Goal: Check status: Check status

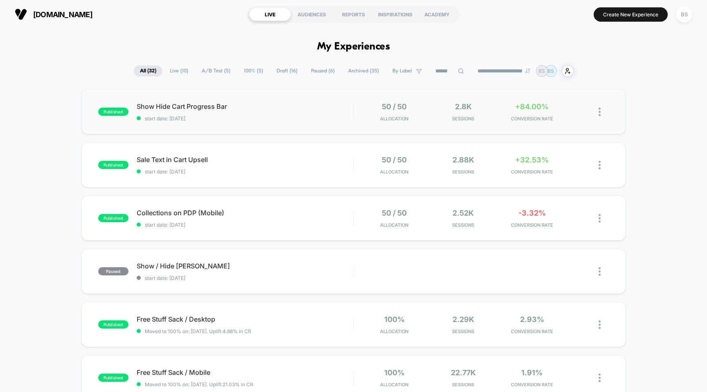
click at [558, 122] on div "published Show Hide Cart Progress Bar start date: [DATE] 50 / 50 Allocation 2.8…" at bounding box center [353, 111] width 545 height 45
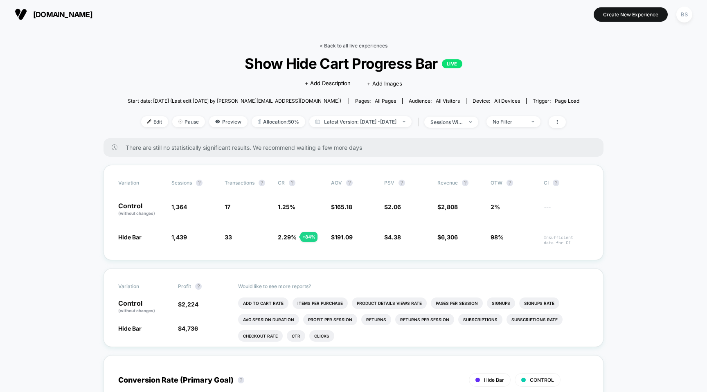
click at [330, 45] on link "< Back to all live experiences" at bounding box center [354, 46] width 68 height 6
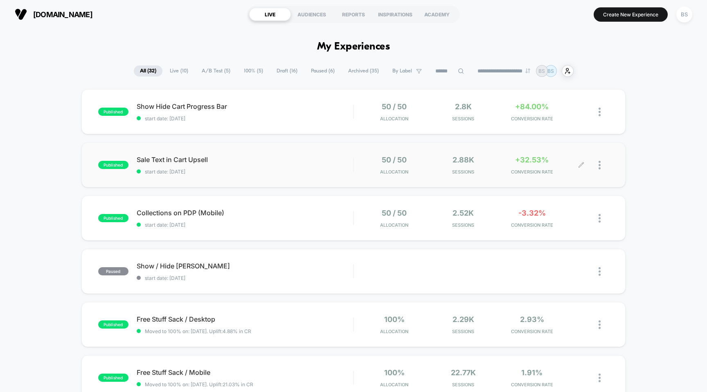
click at [492, 169] on span "Sessions" at bounding box center [463, 172] width 65 height 6
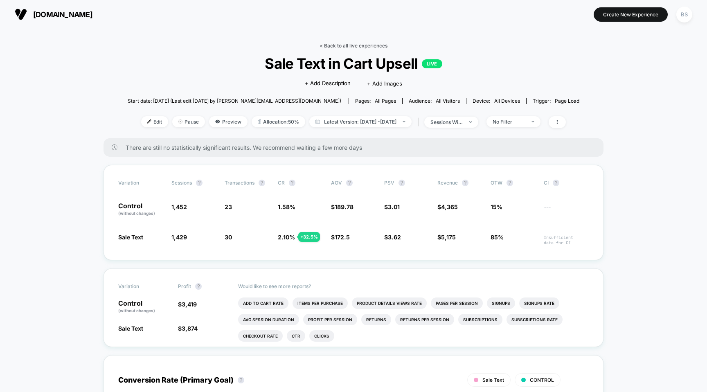
click at [347, 43] on link "< Back to all live experiences" at bounding box center [354, 46] width 68 height 6
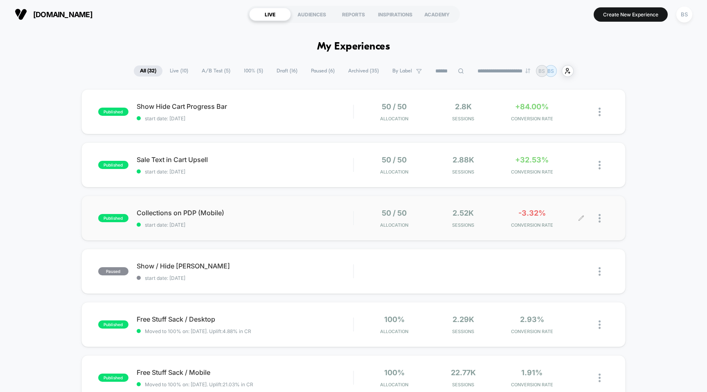
click at [432, 224] on span "Sessions" at bounding box center [463, 225] width 65 height 6
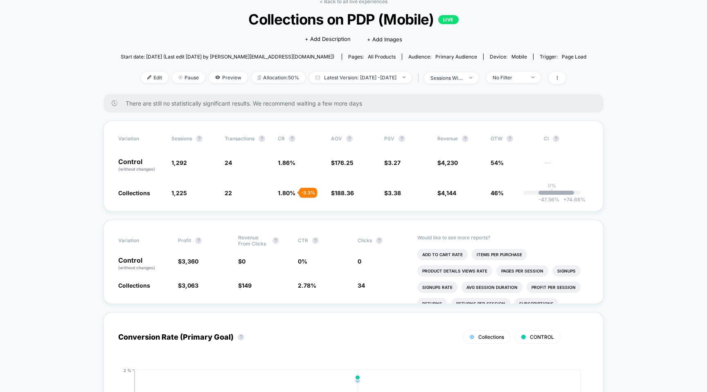
scroll to position [45, 0]
